Goal: Use online tool/utility: Utilize a website feature to perform a specific function

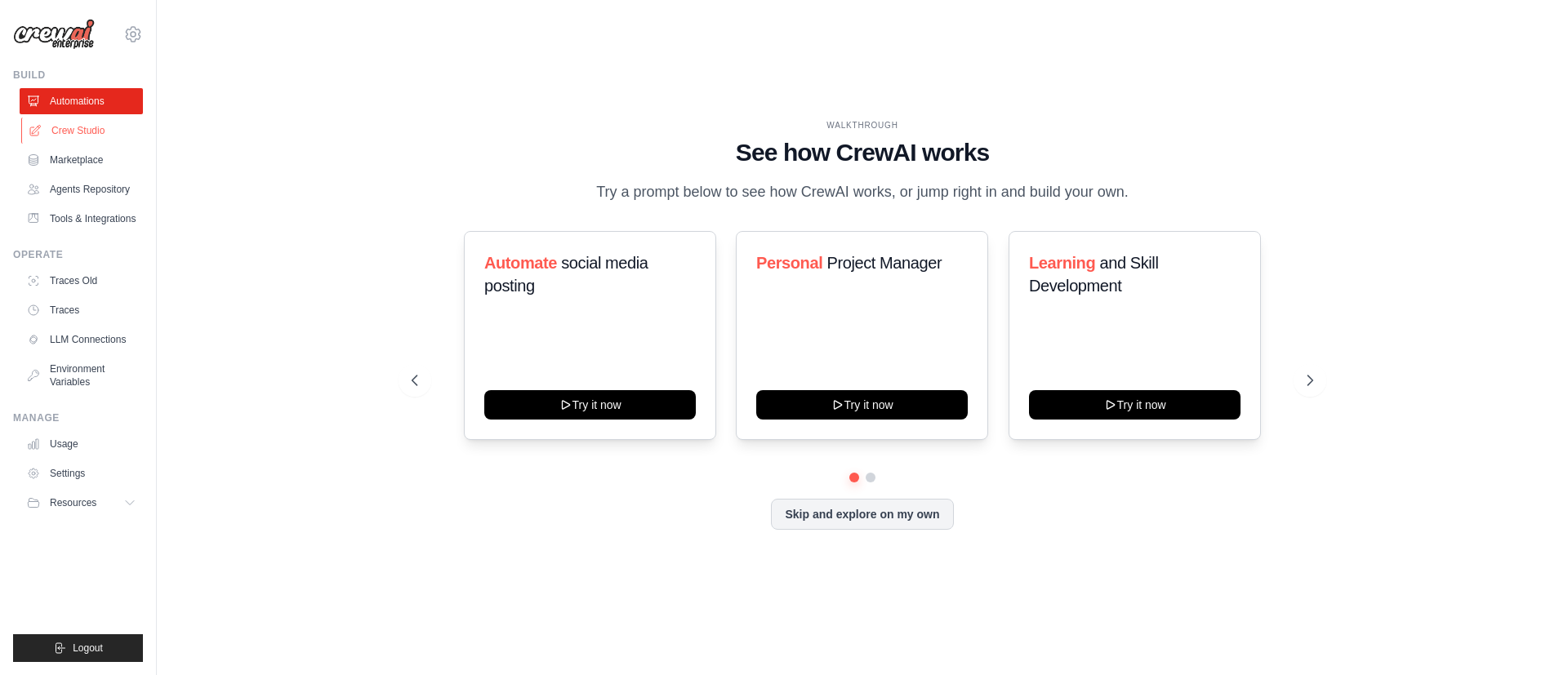
click at [80, 133] on link "Crew Studio" at bounding box center [83, 131] width 123 height 26
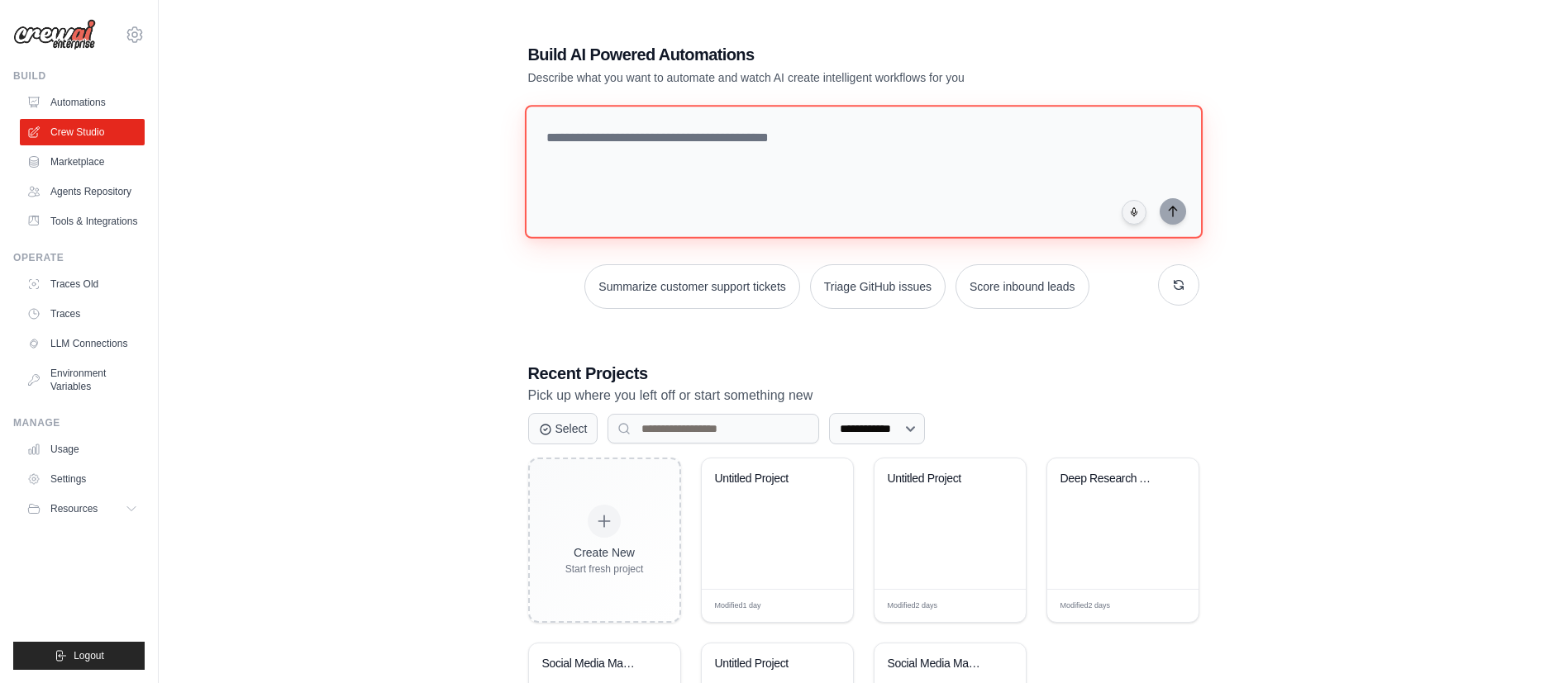
click at [756, 153] on textarea at bounding box center [863, 172] width 678 height 134
click at [741, 148] on textarea at bounding box center [863, 172] width 678 height 134
click at [687, 151] on textarea at bounding box center [863, 172] width 678 height 134
click at [817, 151] on textarea "**********" at bounding box center [866, 172] width 684 height 135
type textarea "**********"
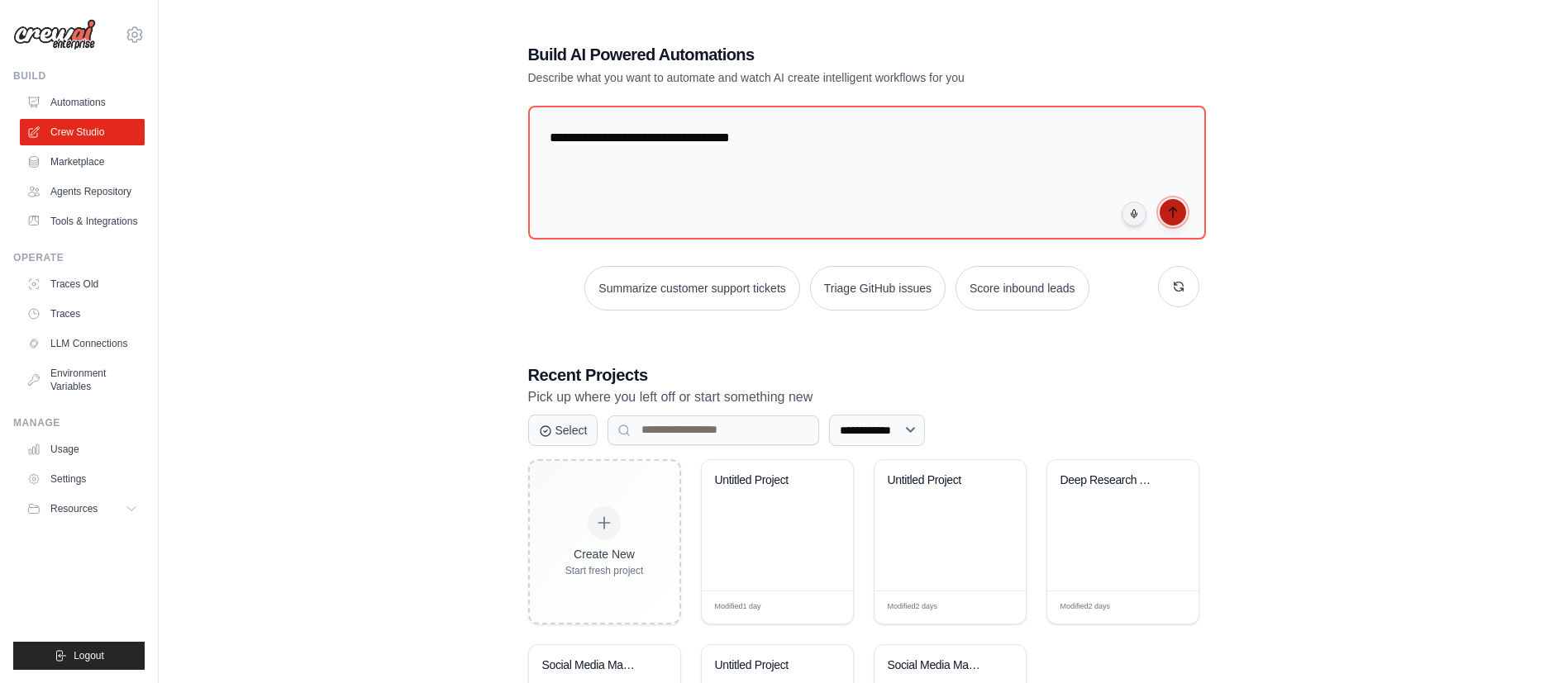
click at [1171, 208] on icon "submit" at bounding box center [1172, 212] width 7 height 10
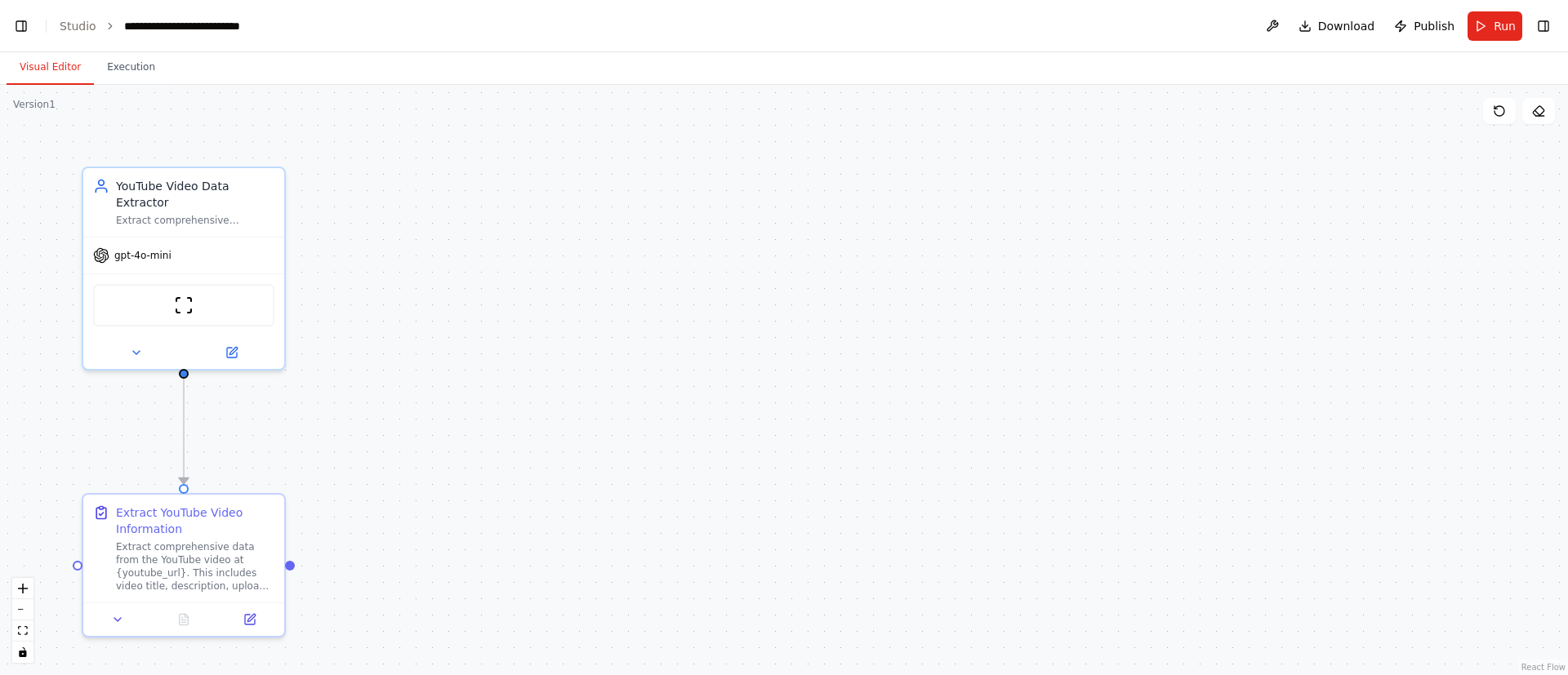
scroll to position [25743, 0]
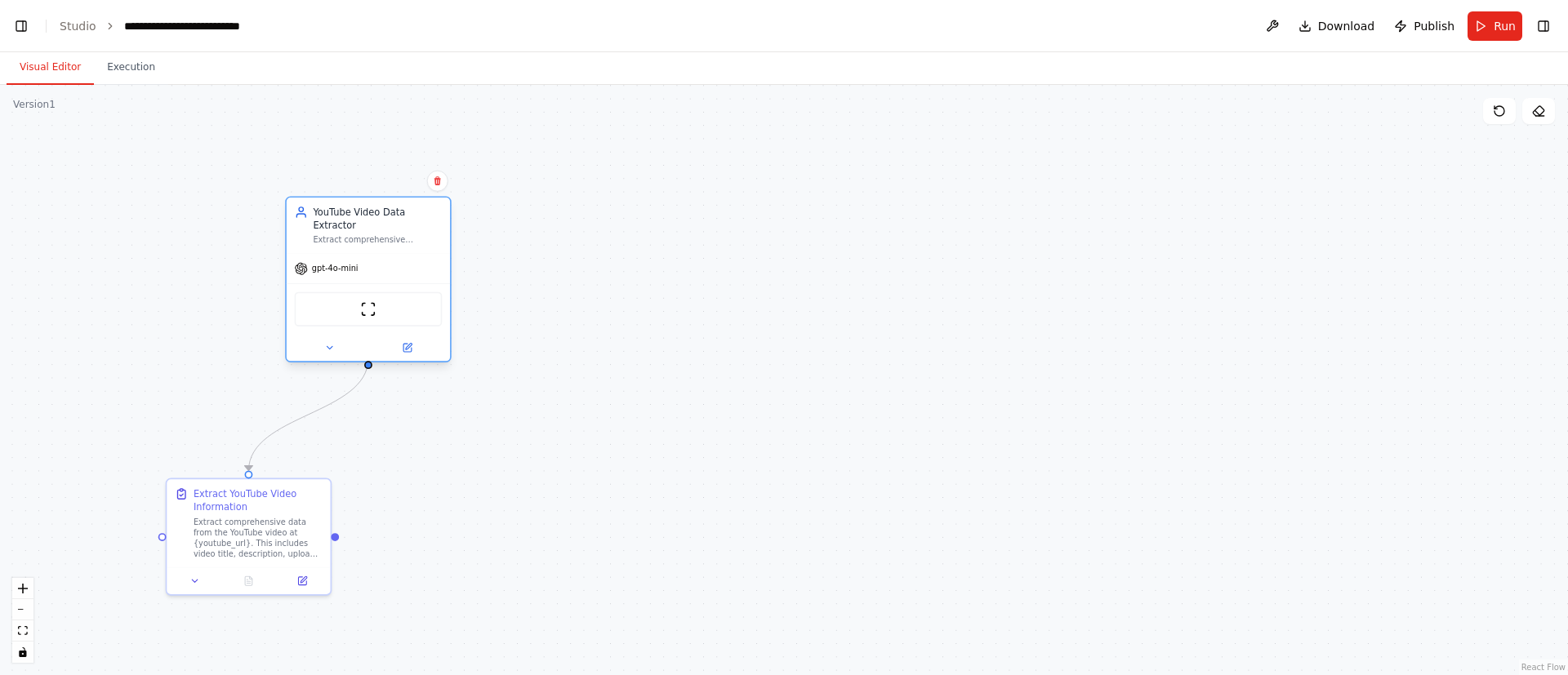
drag, startPoint x: 274, startPoint y: 256, endPoint x: 403, endPoint y: 247, distance: 129.3
click at [403, 254] on div "gpt-4o-mini" at bounding box center [368, 269] width 163 height 29
click at [779, 309] on div ".deletable-edge-delete-btn { width: 20px; height: 20px; border: 0px solid #ffff…" at bounding box center [784, 380] width 1568 height 591
click at [1485, 31] on button "Run" at bounding box center [1495, 26] width 54 height 29
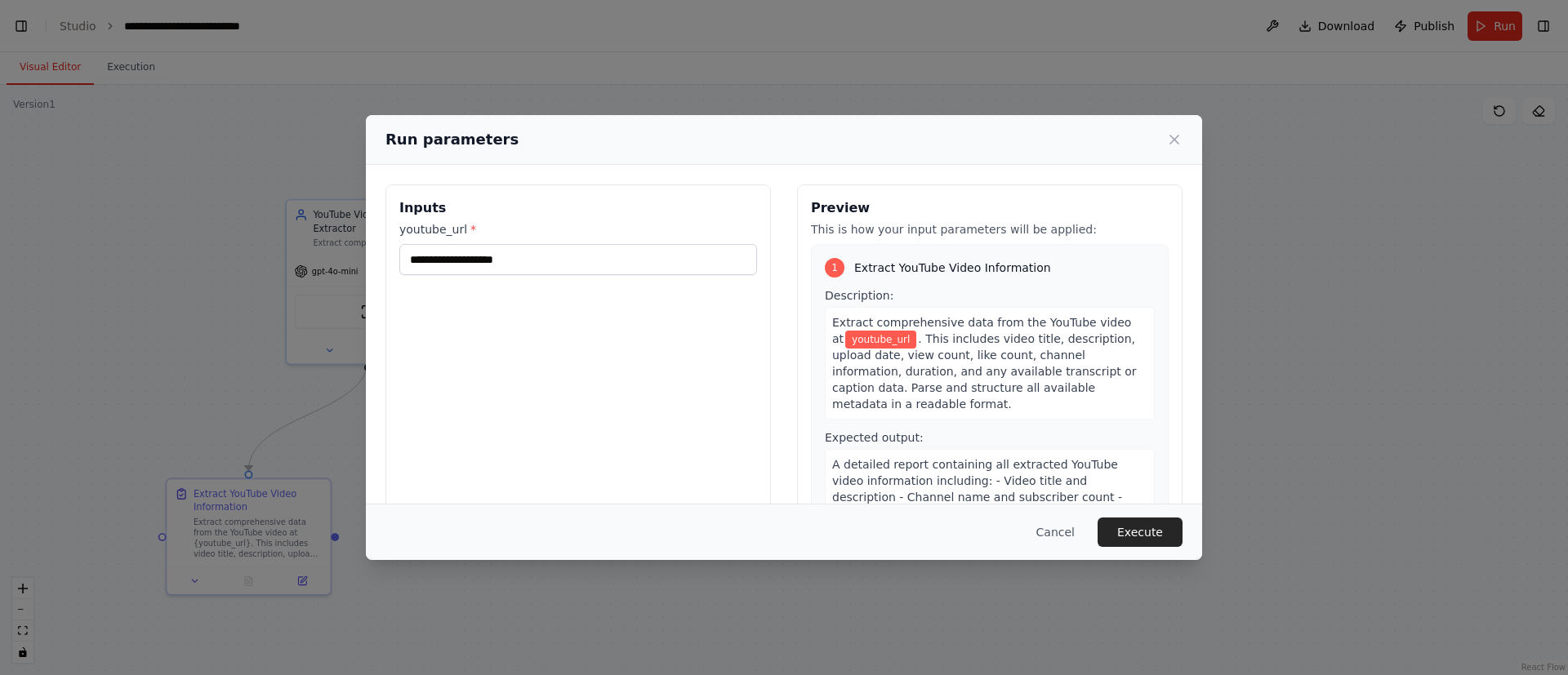
click at [587, 276] on div "Inputs youtube_url *" at bounding box center [578, 377] width 386 height 387
click at [583, 266] on input "youtube_url *" at bounding box center [578, 259] width 358 height 31
paste input "**********"
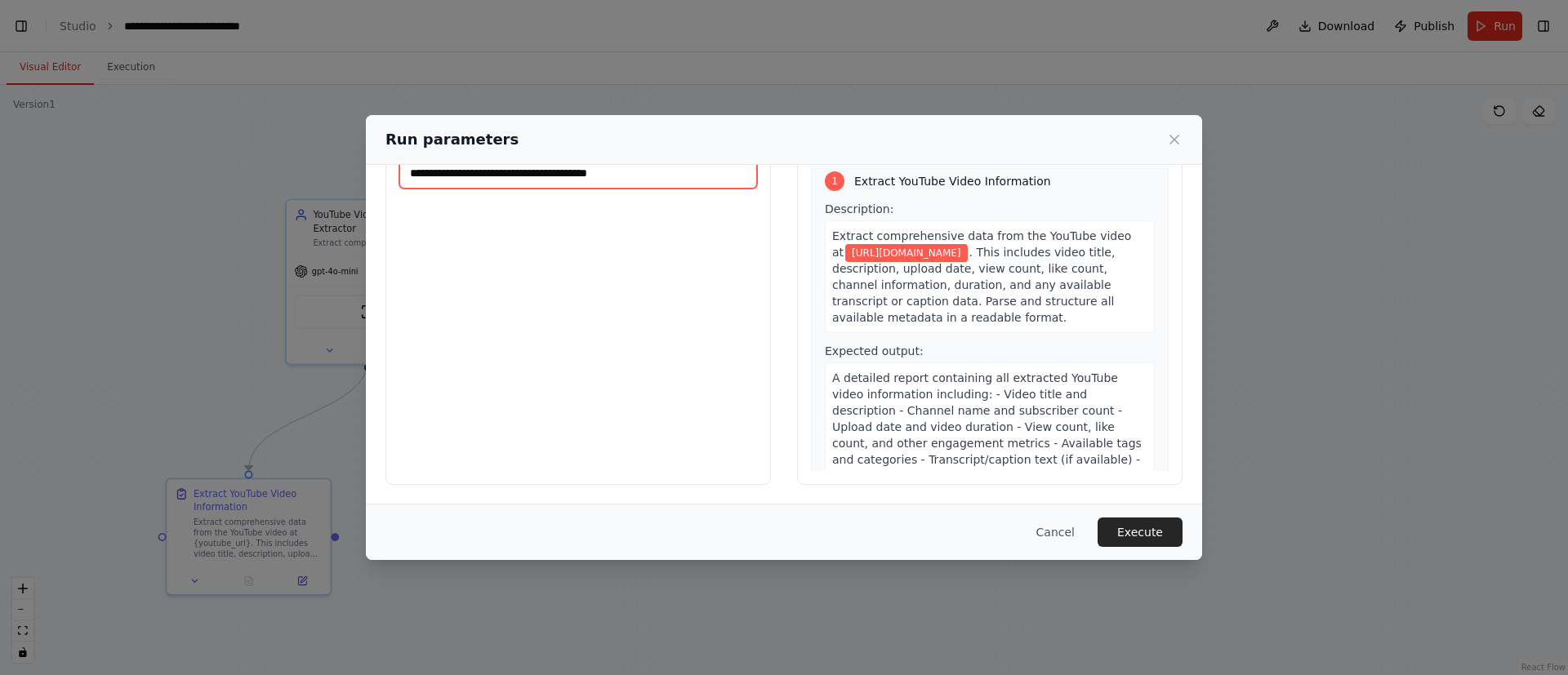
scroll to position [51, 0]
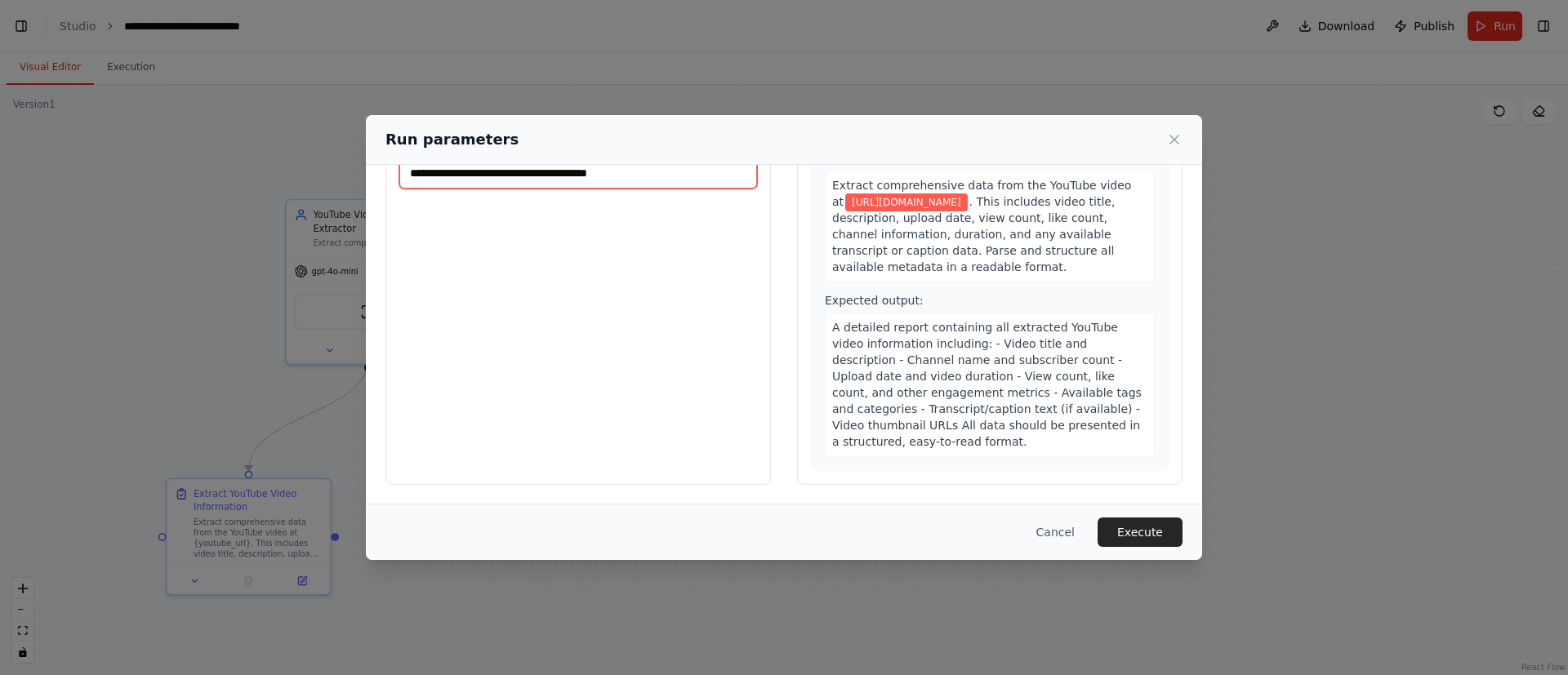
type input "**********"
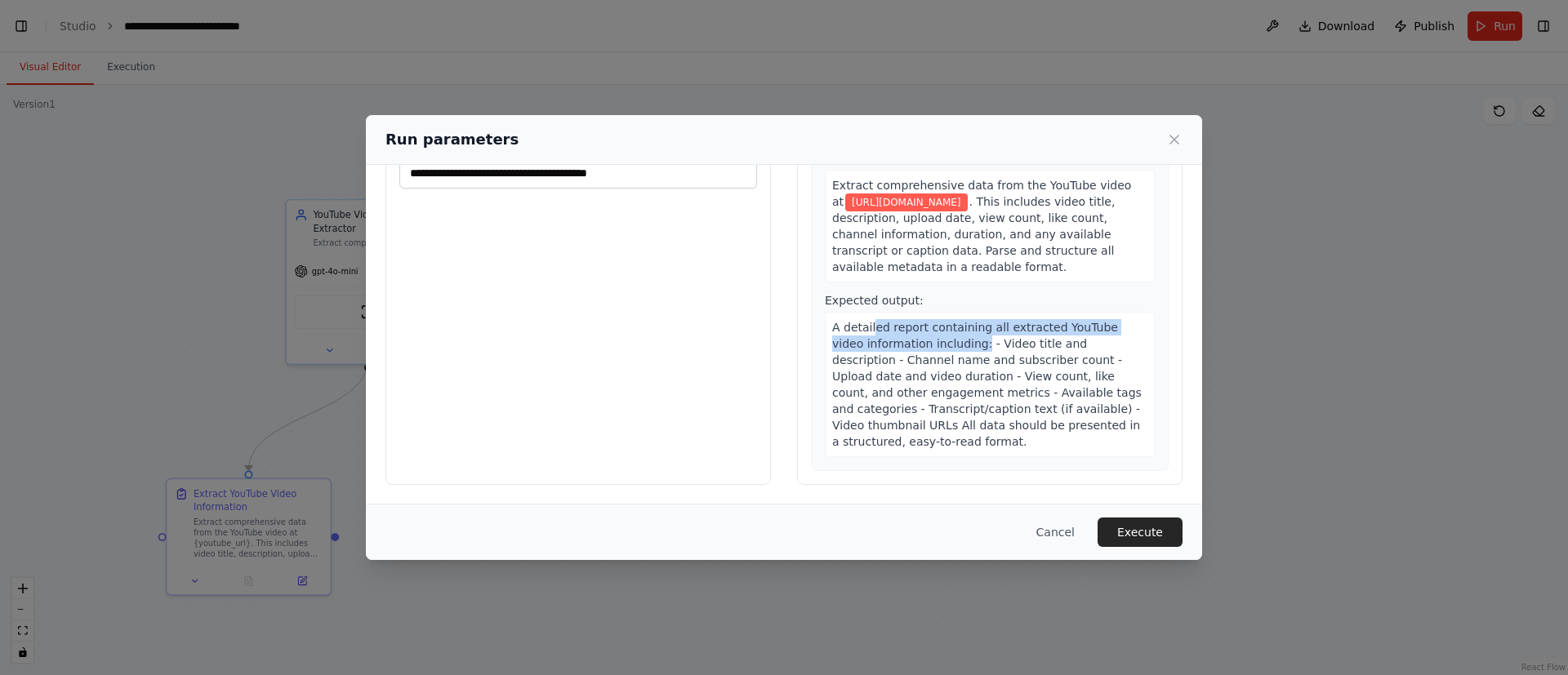
drag, startPoint x: 862, startPoint y: 330, endPoint x: 935, endPoint y: 351, distance: 76.0
click at [935, 351] on span "A detailed report containing all extracted YouTube video information including:…" at bounding box center [986, 385] width 309 height 127
drag, startPoint x: 828, startPoint y: 364, endPoint x: 973, endPoint y: 355, distance: 145.3
click at [973, 355] on span "A detailed report containing all extracted YouTube video information including:…" at bounding box center [986, 385] width 309 height 127
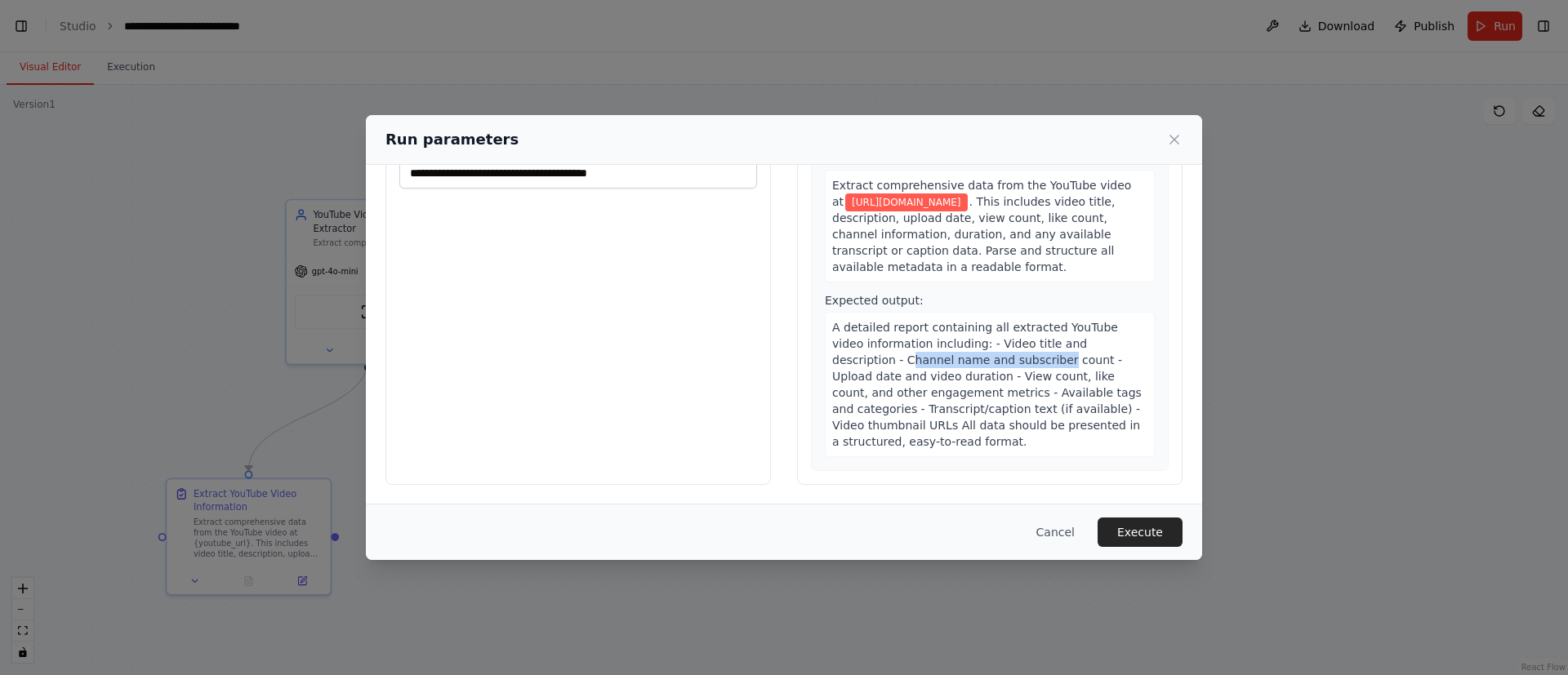
click at [973, 355] on span "A detailed report containing all extracted YouTube video information including:…" at bounding box center [986, 385] width 309 height 127
drag, startPoint x: 830, startPoint y: 379, endPoint x: 884, endPoint y: 380, distance: 54.0
click at [884, 380] on span "A detailed report containing all extracted YouTube video information including:…" at bounding box center [986, 385] width 309 height 127
drag, startPoint x: 906, startPoint y: 379, endPoint x: 969, endPoint y: 377, distance: 63.0
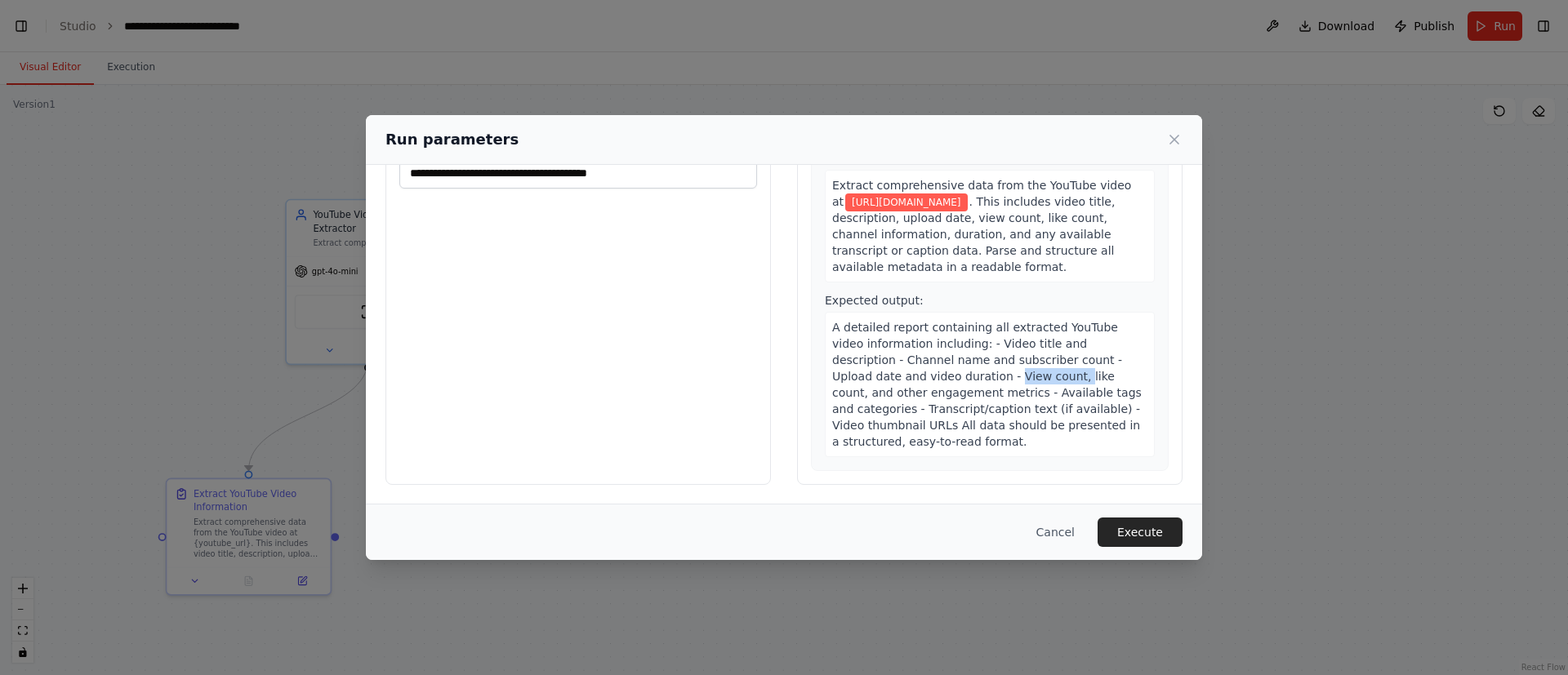
click at [969, 377] on span "A detailed report containing all extracted YouTube video information including:…" at bounding box center [986, 385] width 309 height 127
drag, startPoint x: 1051, startPoint y: 377, endPoint x: 1079, endPoint y: 377, distance: 28.0
click at [1079, 377] on div "A detailed report containing all extracted YouTube video information including:…" at bounding box center [990, 385] width 330 height 145
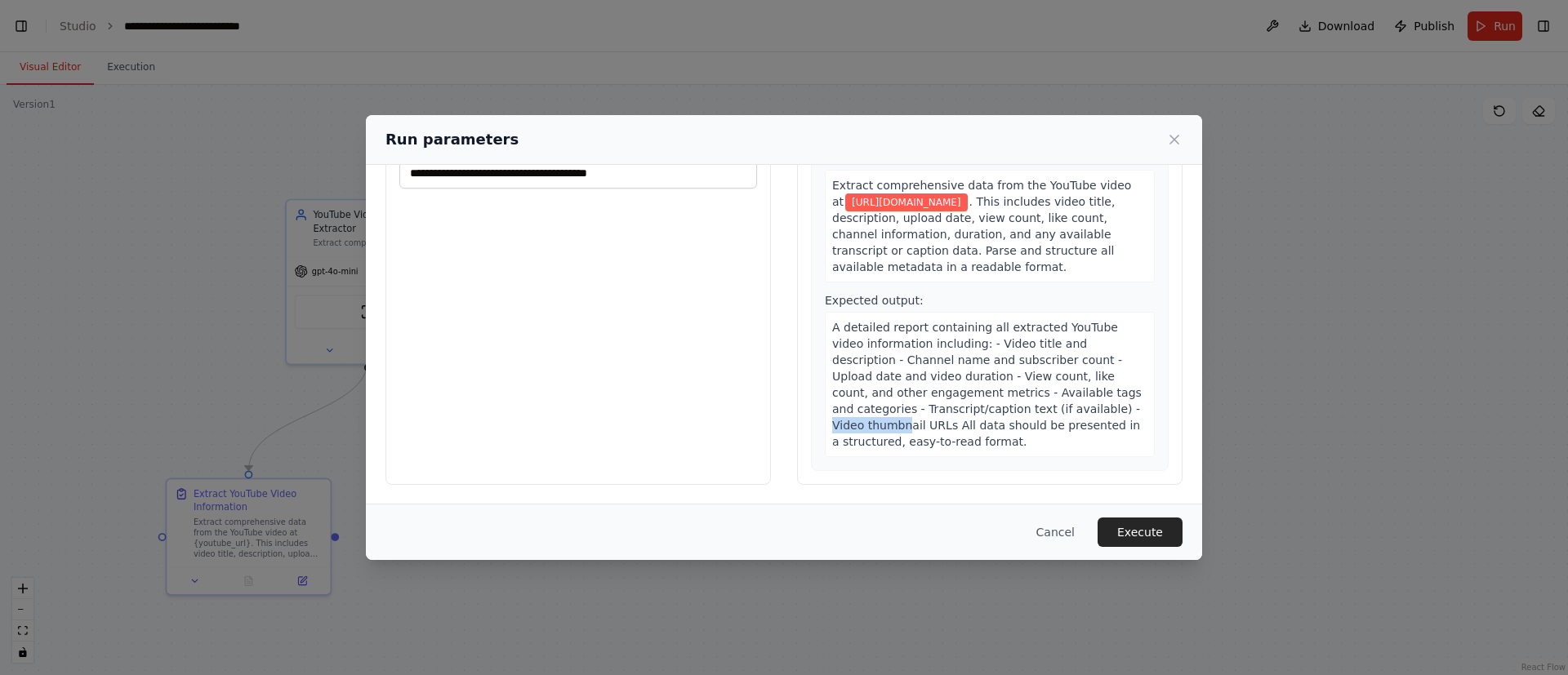
drag, startPoint x: 1013, startPoint y: 411, endPoint x: 1083, endPoint y: 408, distance: 70.1
click at [1083, 408] on span "A detailed report containing all extracted YouTube video information including:…" at bounding box center [986, 385] width 309 height 127
drag, startPoint x: 817, startPoint y: 423, endPoint x: 864, endPoint y: 425, distance: 47.0
click at [864, 425] on div "A detailed report containing all extracted YouTube video information including:…" at bounding box center [990, 385] width 330 height 145
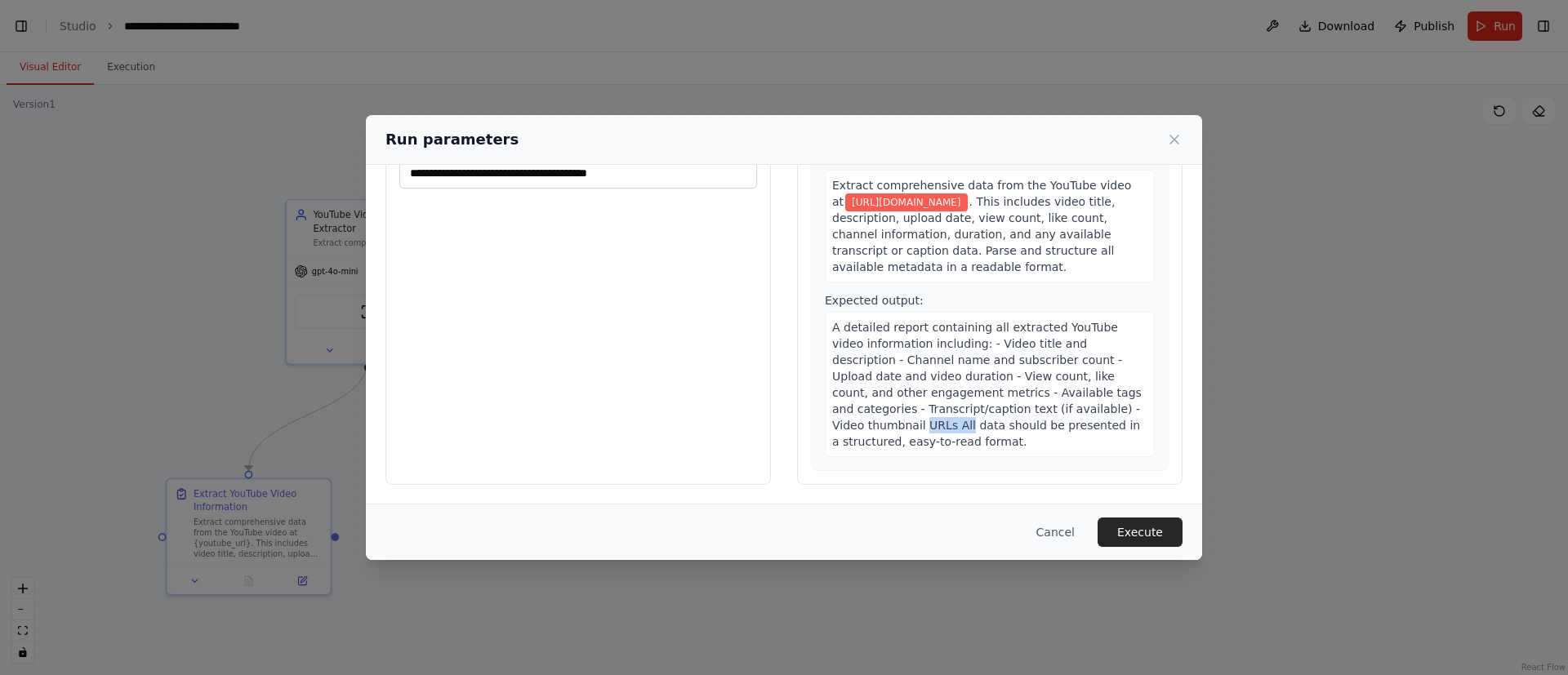
click at [864, 425] on span "A detailed report containing all extracted YouTube video information including:…" at bounding box center [986, 385] width 309 height 127
drag, startPoint x: 1013, startPoint y: 405, endPoint x: 1062, endPoint y: 436, distance: 58.0
click at [1062, 436] on div "A detailed report containing all extracted YouTube video information including:…" at bounding box center [990, 385] width 330 height 145
drag, startPoint x: 823, startPoint y: 423, endPoint x: 1010, endPoint y: 441, distance: 187.9
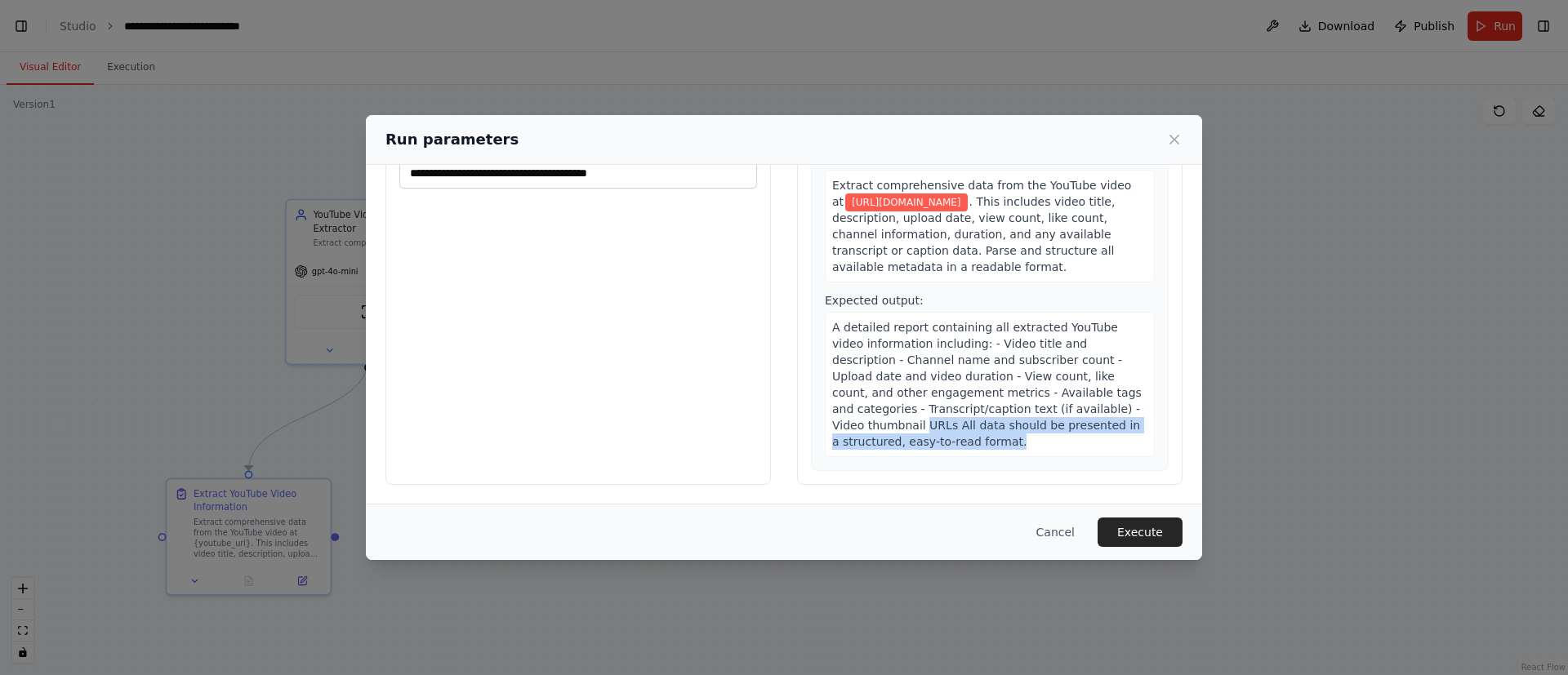
click at [1010, 441] on div "A detailed report containing all extracted YouTube video information including:…" at bounding box center [990, 385] width 330 height 145
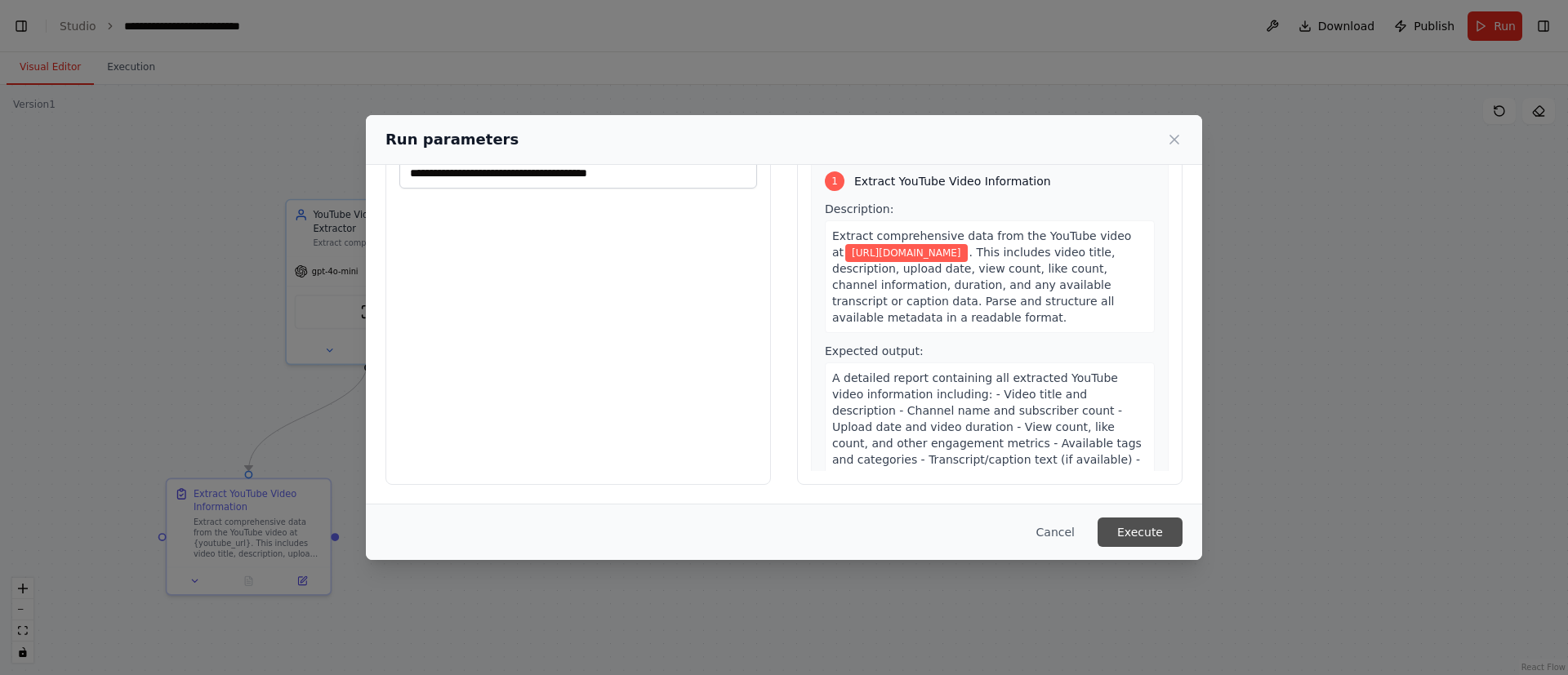
click at [1142, 527] on button "Execute" at bounding box center [1141, 533] width 85 height 29
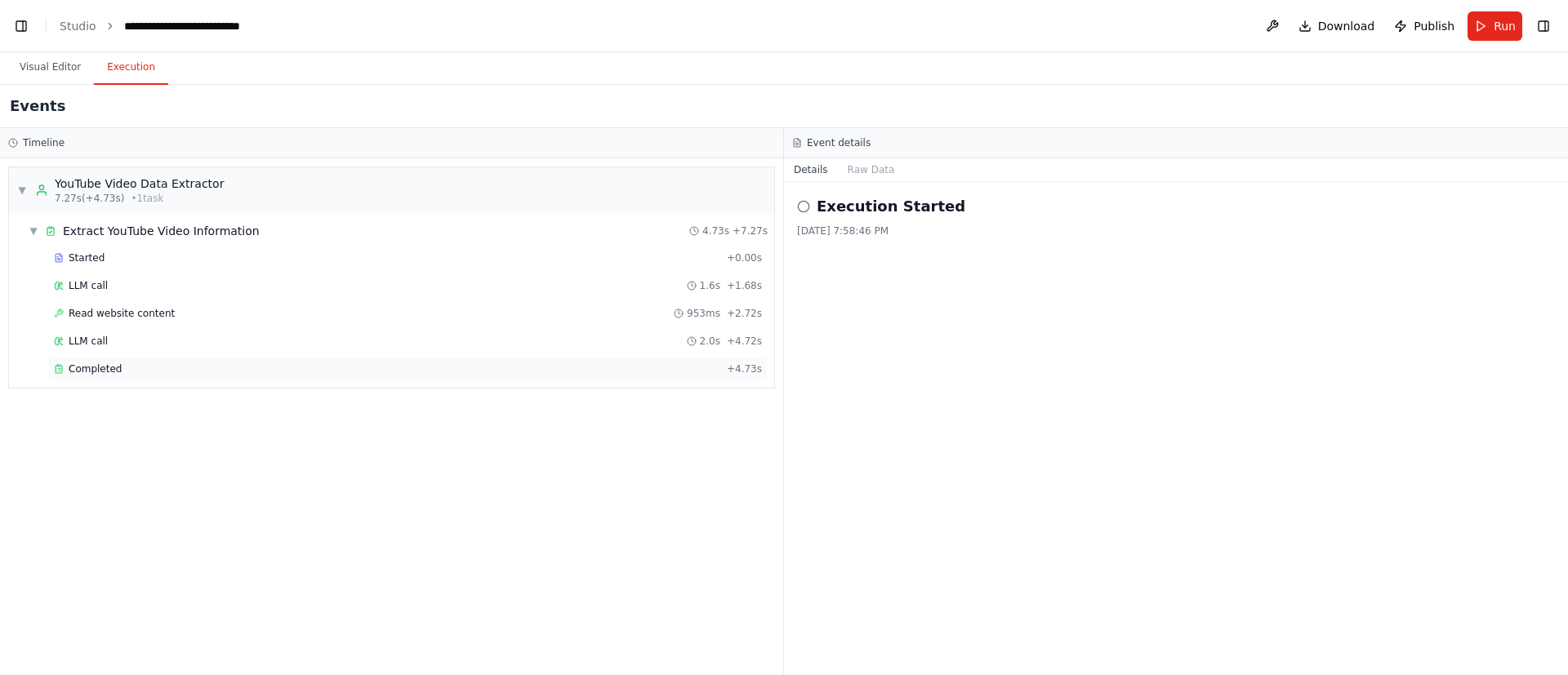
click at [104, 372] on span "Completed" at bounding box center [95, 369] width 54 height 13
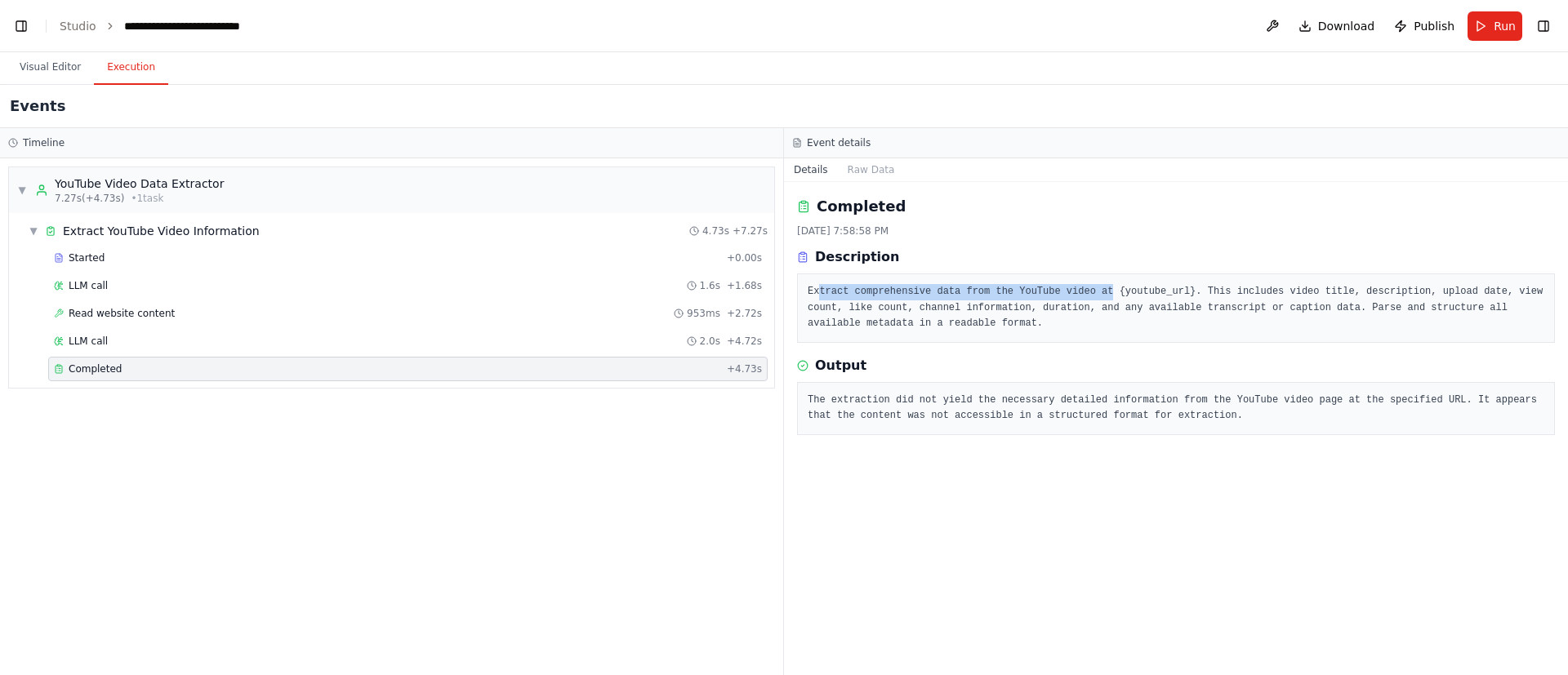
drag, startPoint x: 816, startPoint y: 289, endPoint x: 1091, endPoint y: 293, distance: 275.0
click at [1091, 293] on pre "Extract comprehensive data from the YouTube video at {youtube_url}. This includ…" at bounding box center [1176, 308] width 737 height 48
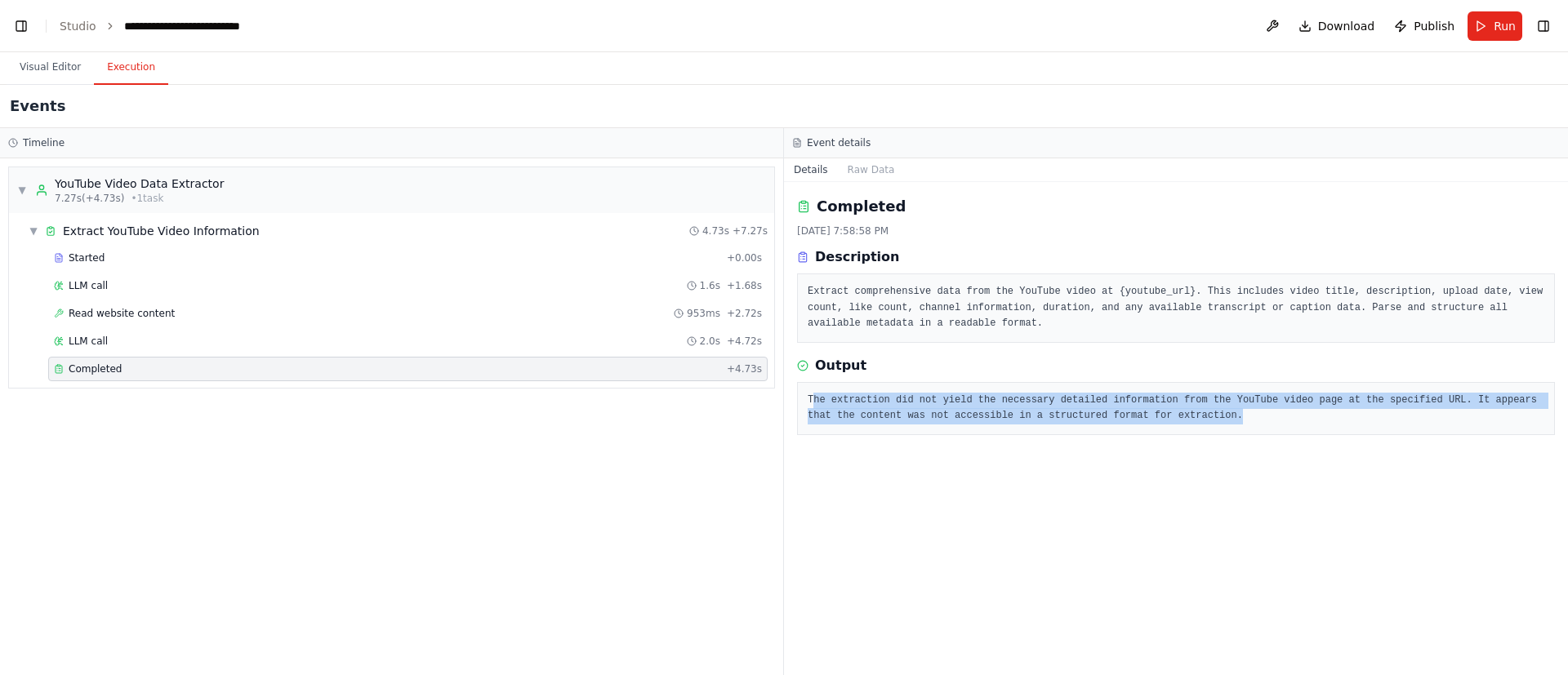
drag, startPoint x: 812, startPoint y: 404, endPoint x: 1215, endPoint y: 425, distance: 403.5
click at [1215, 425] on div "The extraction did not yield the necessary detailed information from the YouTub…" at bounding box center [1176, 408] width 758 height 54
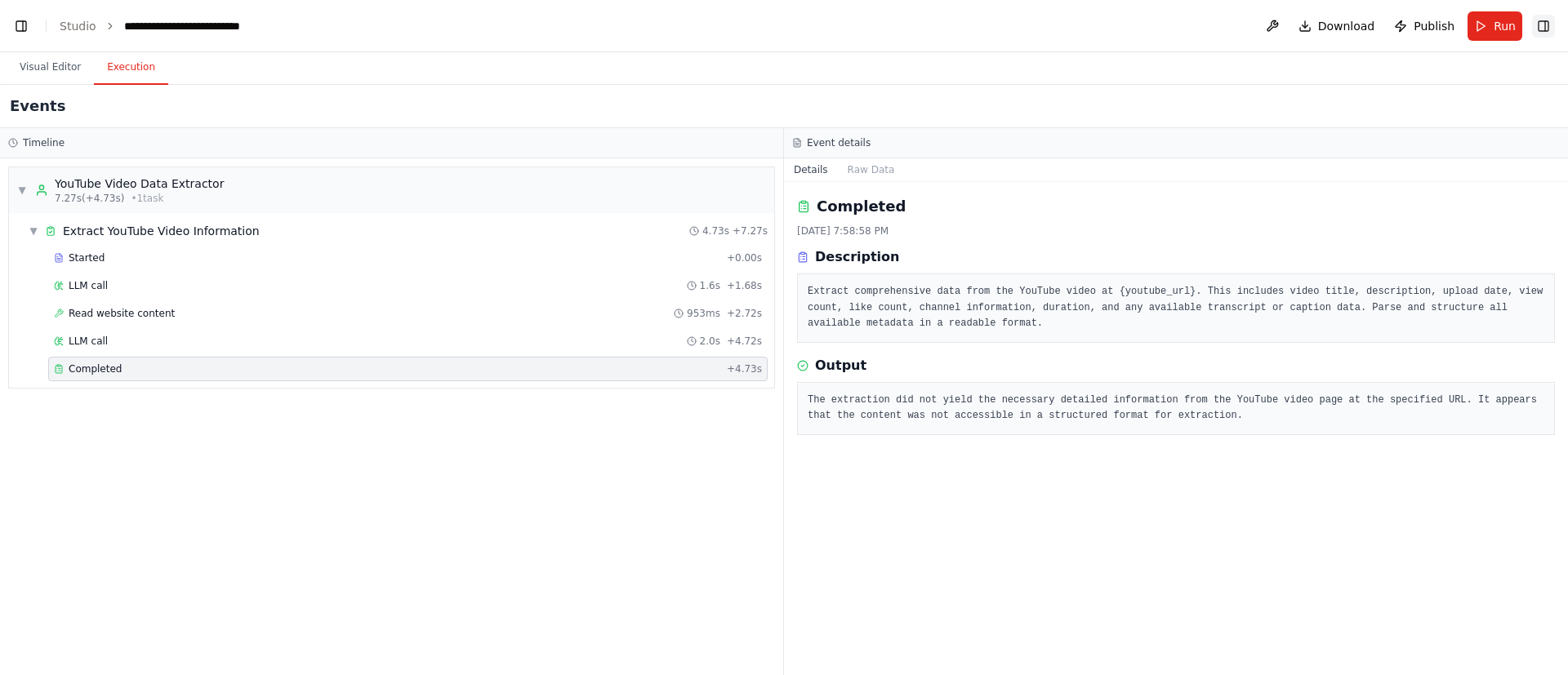
click at [1550, 17] on button "Toggle Right Sidebar" at bounding box center [1544, 25] width 23 height 23
click at [1549, 30] on button "Toggle Right Sidebar" at bounding box center [1544, 25] width 23 height 23
click at [1280, 23] on button at bounding box center [1272, 26] width 26 height 29
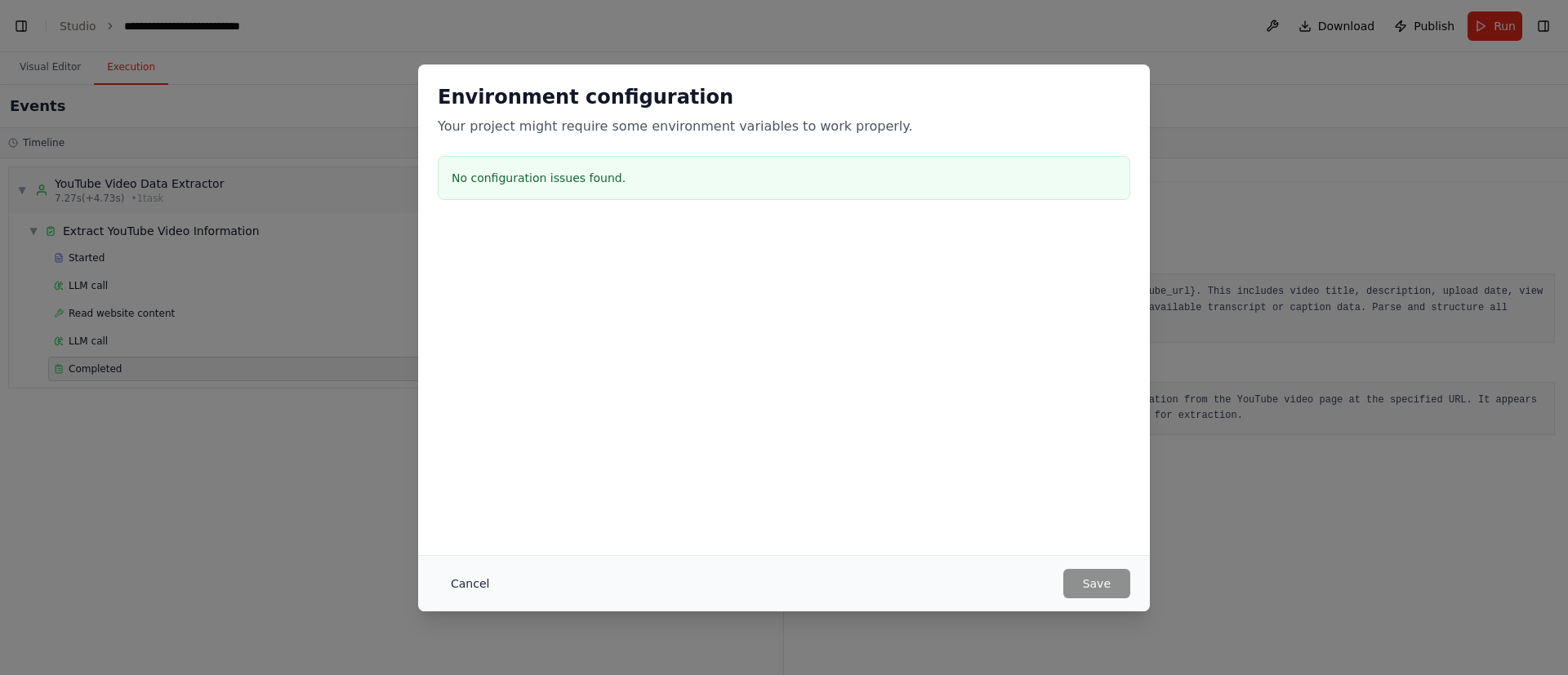
click at [456, 584] on button "Cancel" at bounding box center [469, 583] width 64 height 29
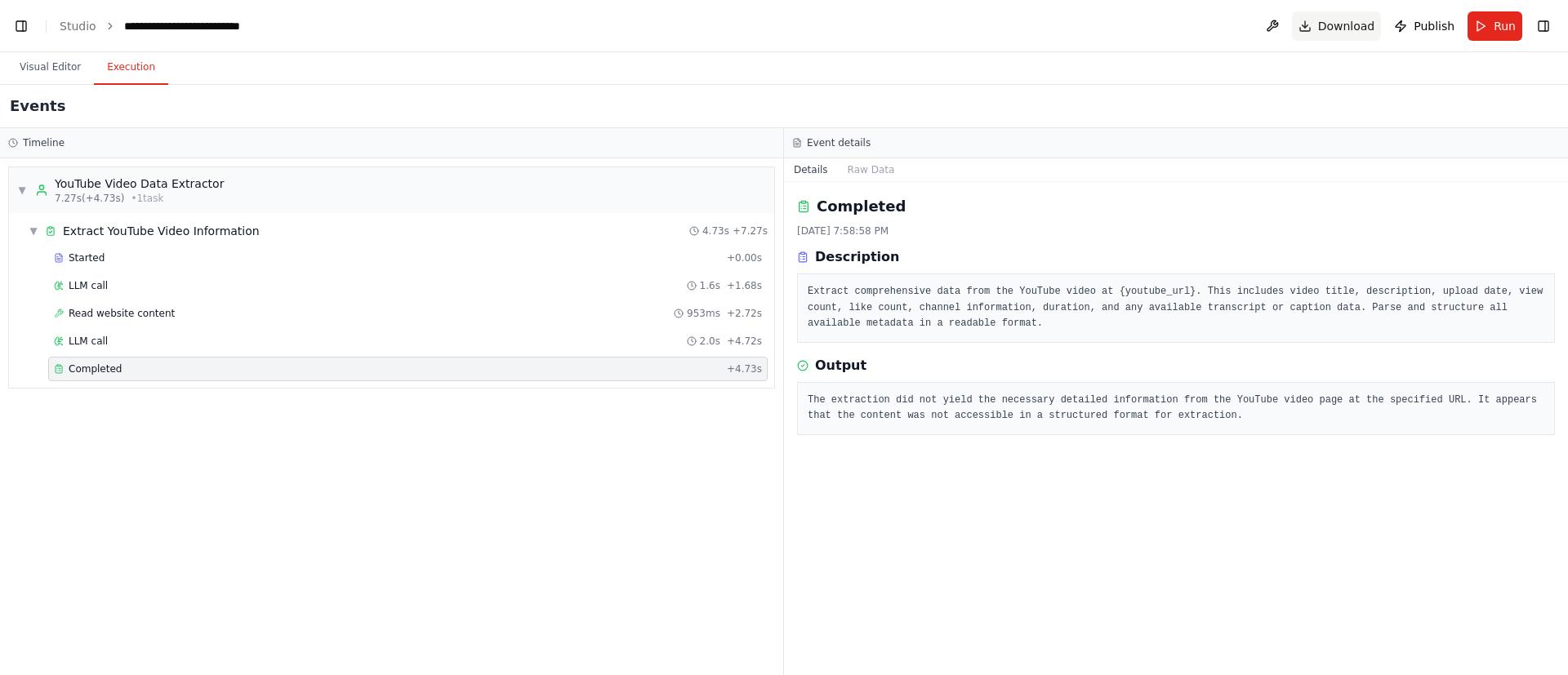
click at [1373, 29] on span "Download" at bounding box center [1347, 26] width 57 height 16
click at [76, 30] on link "Studio" at bounding box center [78, 26] width 37 height 13
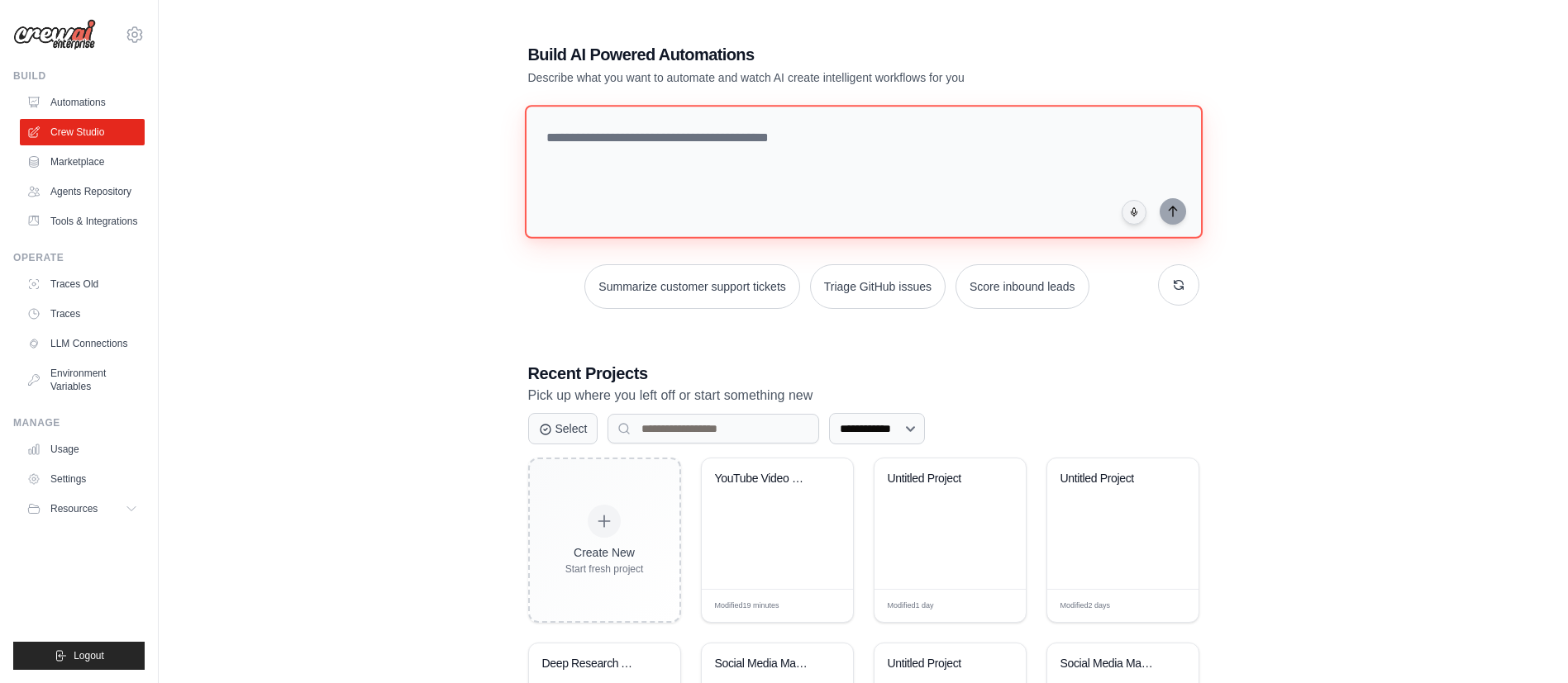
click at [746, 178] on textarea at bounding box center [863, 172] width 678 height 134
click at [696, 145] on textarea "**********" at bounding box center [866, 172] width 684 height 135
type textarea "*"
